Goal: Information Seeking & Learning: Check status

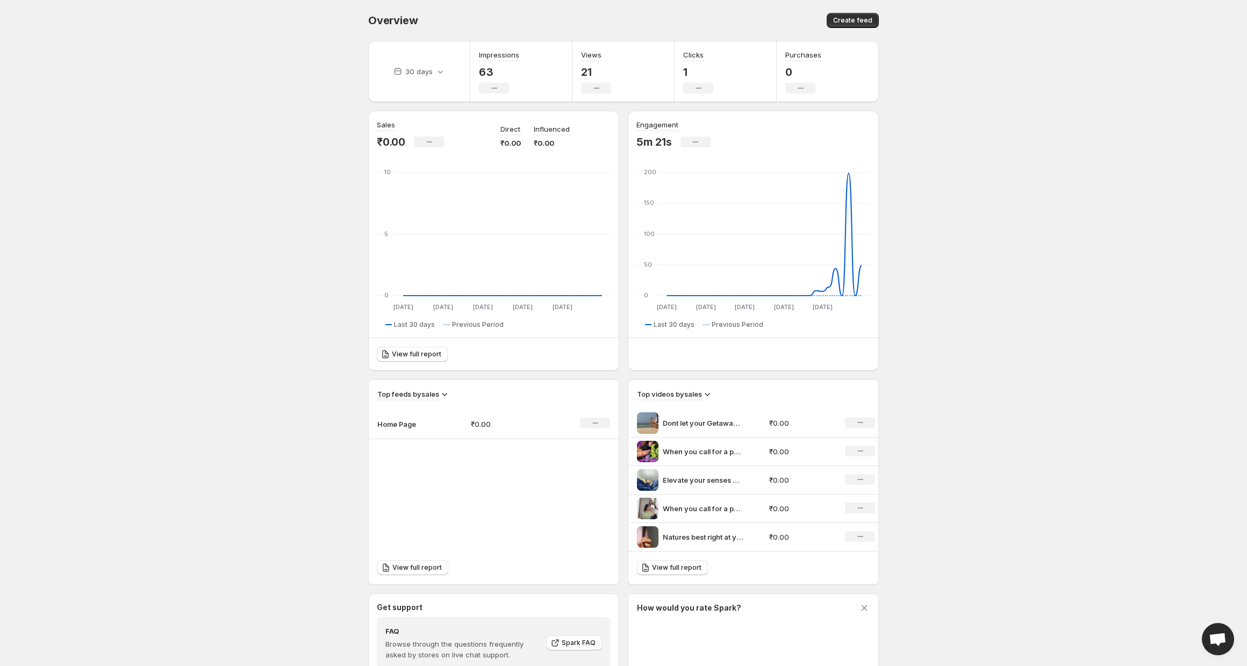
click at [488, 73] on p "63" at bounding box center [499, 72] width 40 height 13
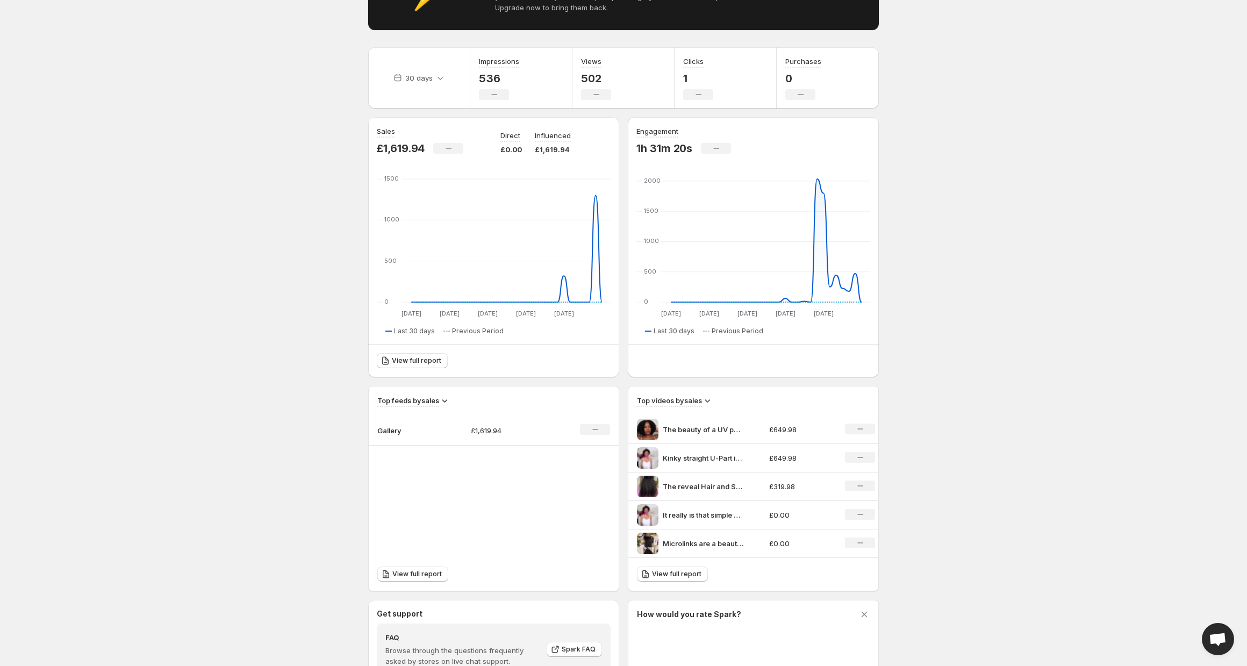
scroll to position [143, 0]
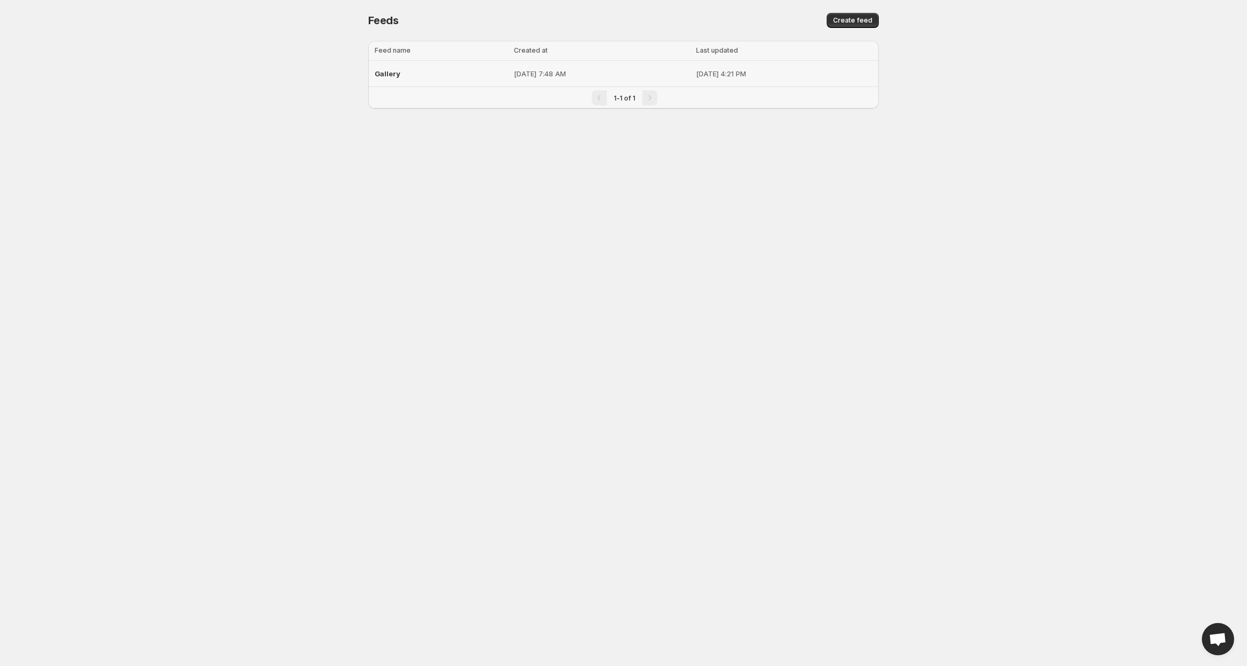
click at [514, 76] on p "[DATE] 7:48 AM" at bounding box center [602, 73] width 176 height 11
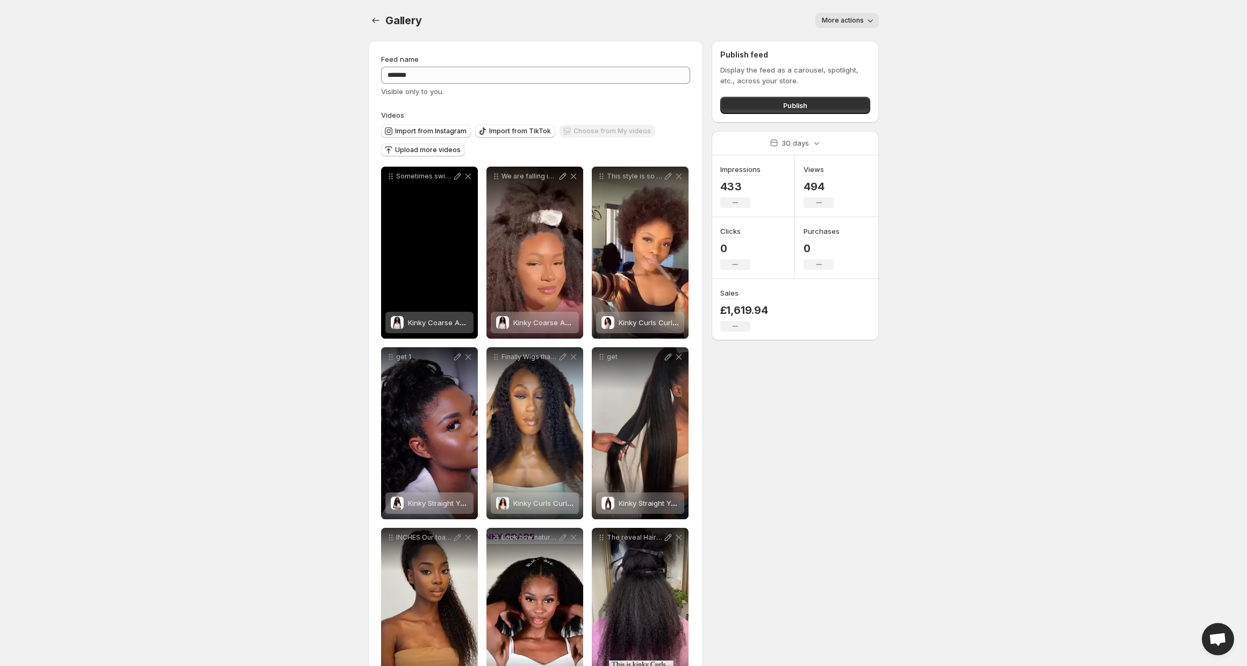
click at [427, 325] on span "Kinky Coarse Afro Clip Ins" at bounding box center [452, 322] width 88 height 9
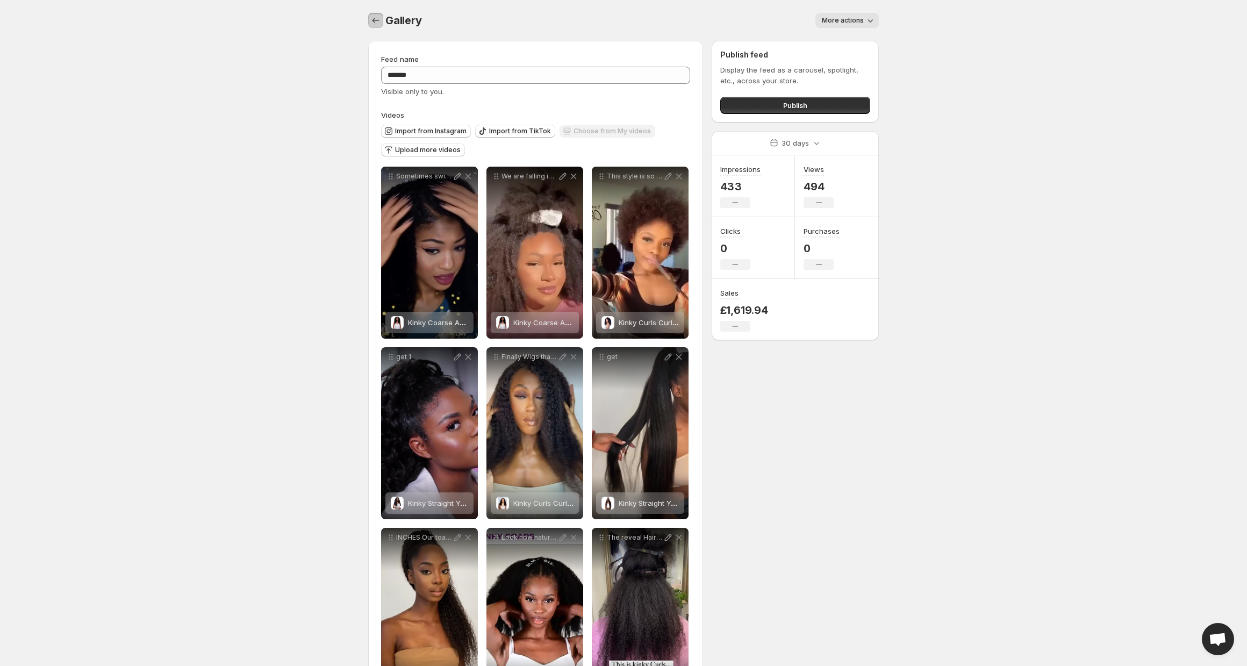
click at [375, 25] on icon "Settings" at bounding box center [375, 20] width 11 height 11
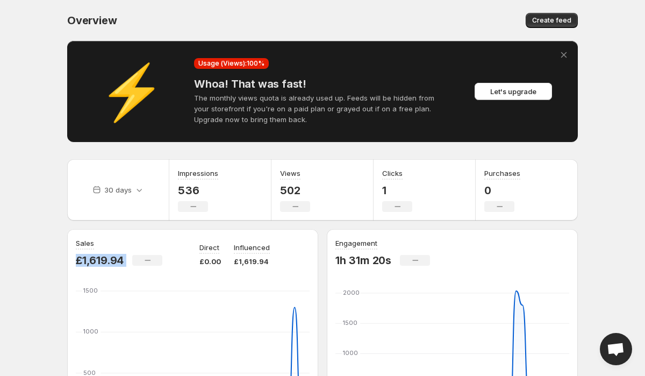
drag, startPoint x: 130, startPoint y: 262, endPoint x: 69, endPoint y: 262, distance: 60.7
click at [69, 262] on div "Sales £1,619.94 No change Direct £0.00 Influenced £1,619.94 [DATE] Aug [DATE] A…" at bounding box center [192, 359] width 251 height 260
copy div "£1,619.94 No change"
